Goal: Transaction & Acquisition: Purchase product/service

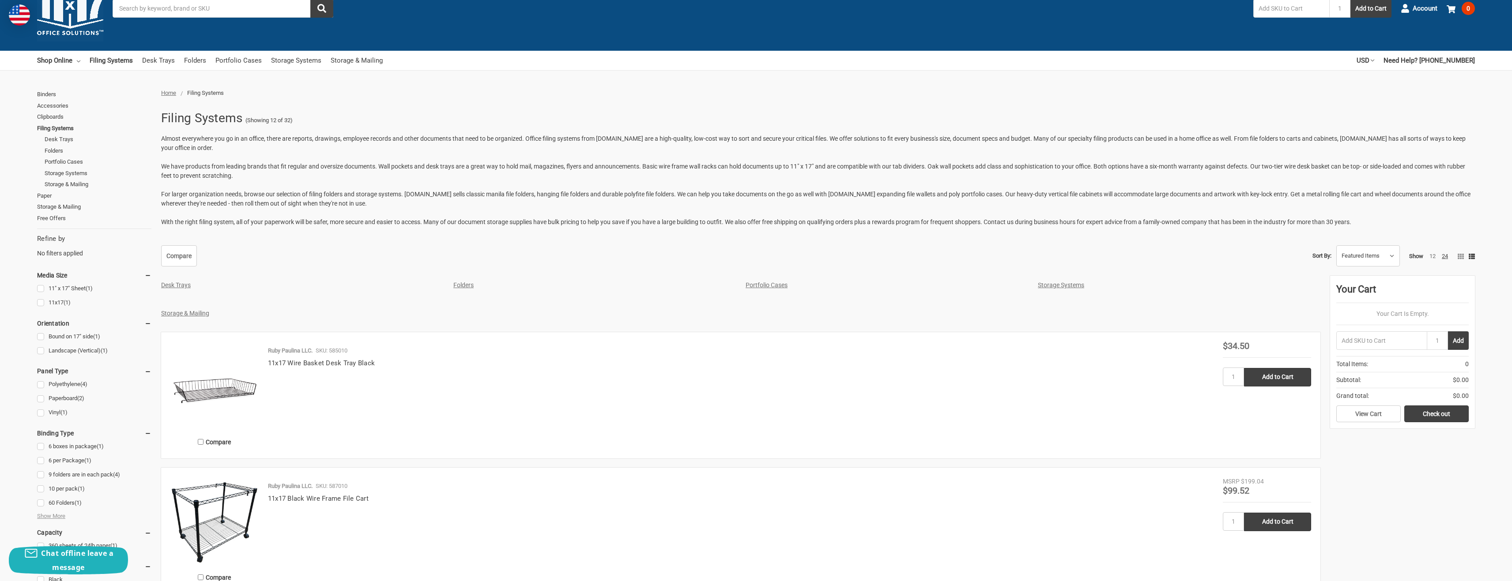
scroll to position [132, 0]
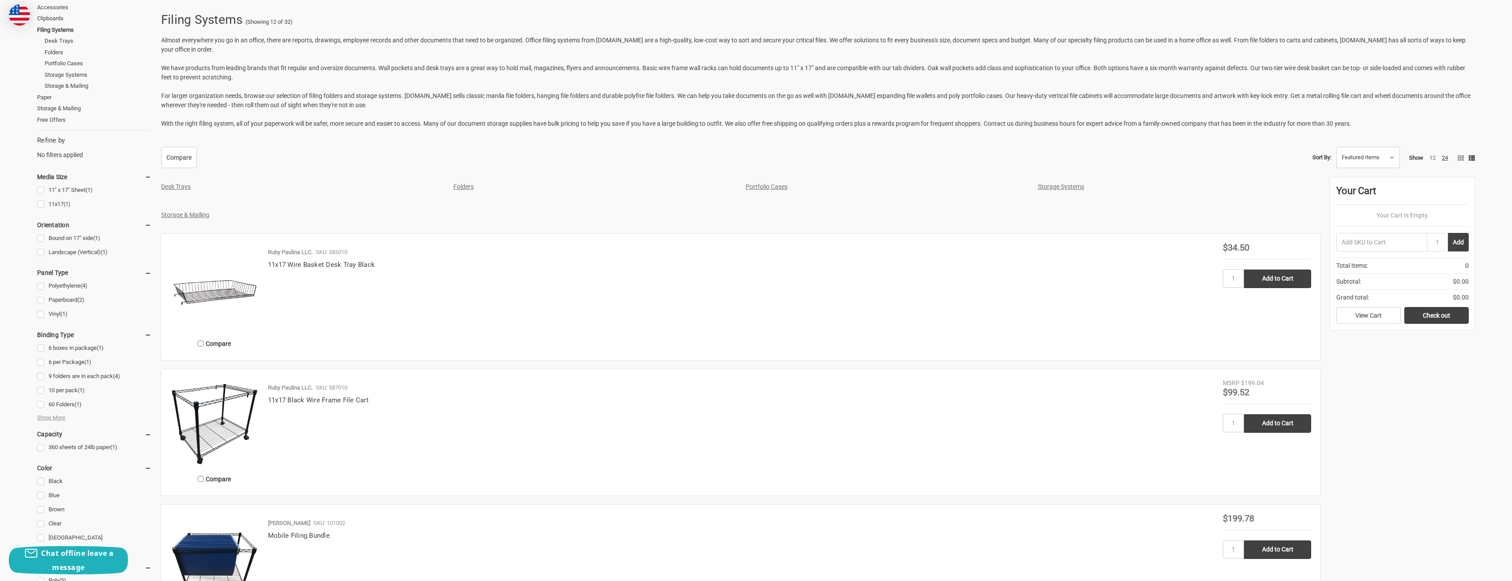
click at [230, 409] on img at bounding box center [214, 423] width 88 height 88
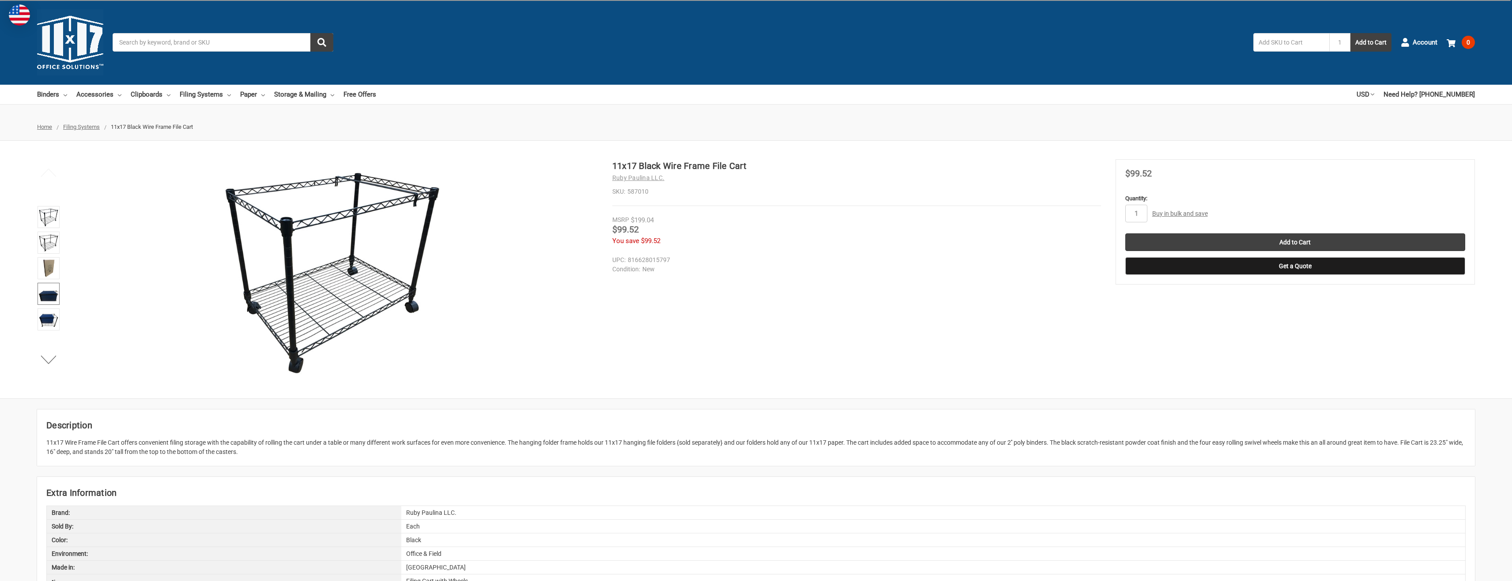
click at [56, 302] on img at bounding box center [48, 293] width 19 height 19
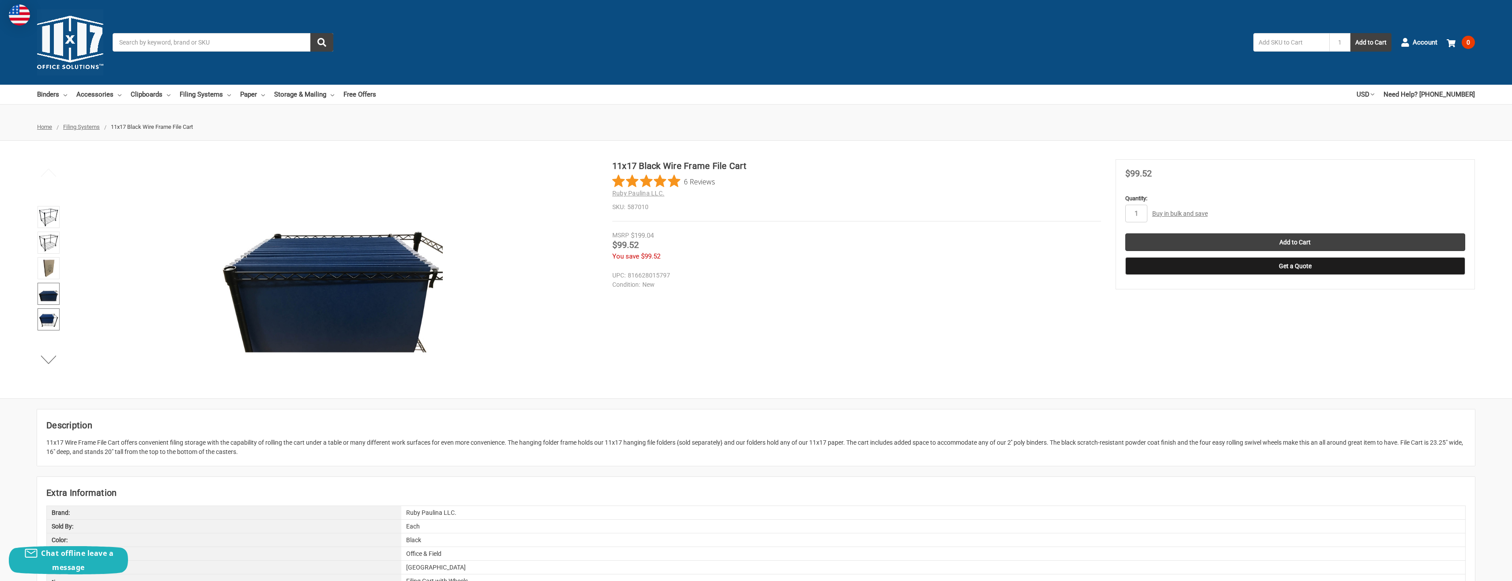
click at [49, 317] on img at bounding box center [48, 319] width 19 height 19
